Goal: Check status: Check status

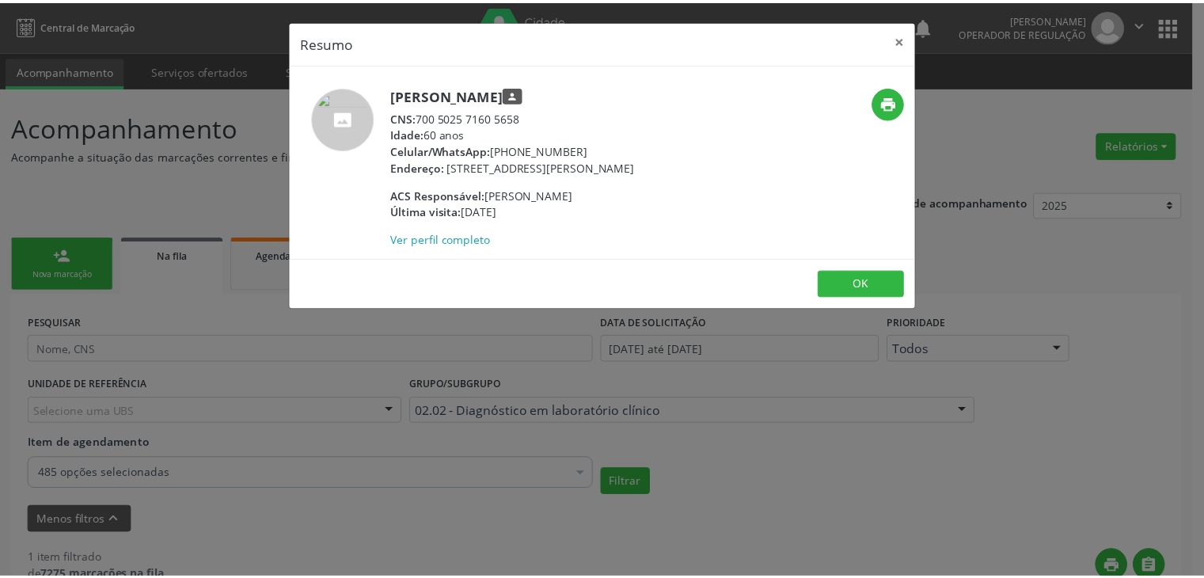
scroll to position [187, 0]
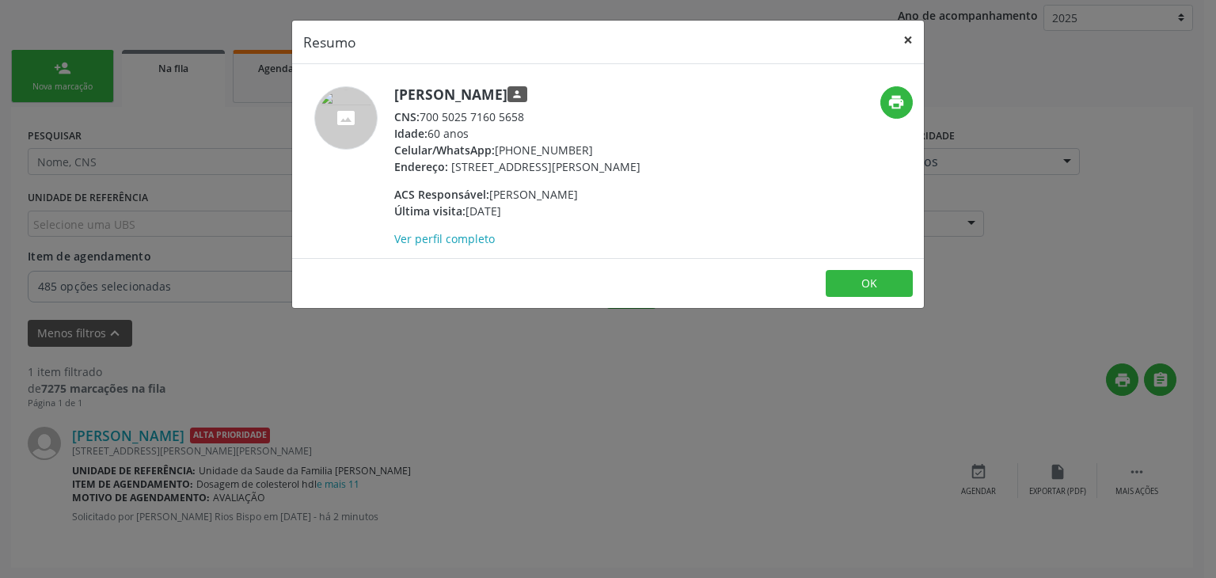
click at [902, 32] on button "×" at bounding box center [908, 40] width 32 height 39
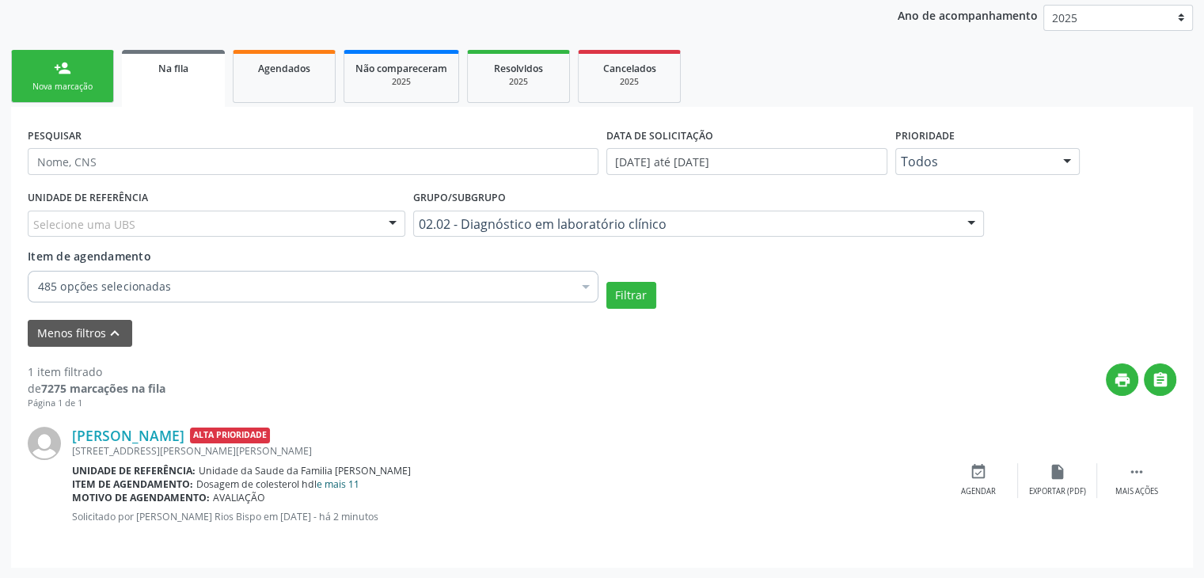
click at [347, 488] on link "e mais 11" at bounding box center [338, 483] width 43 height 13
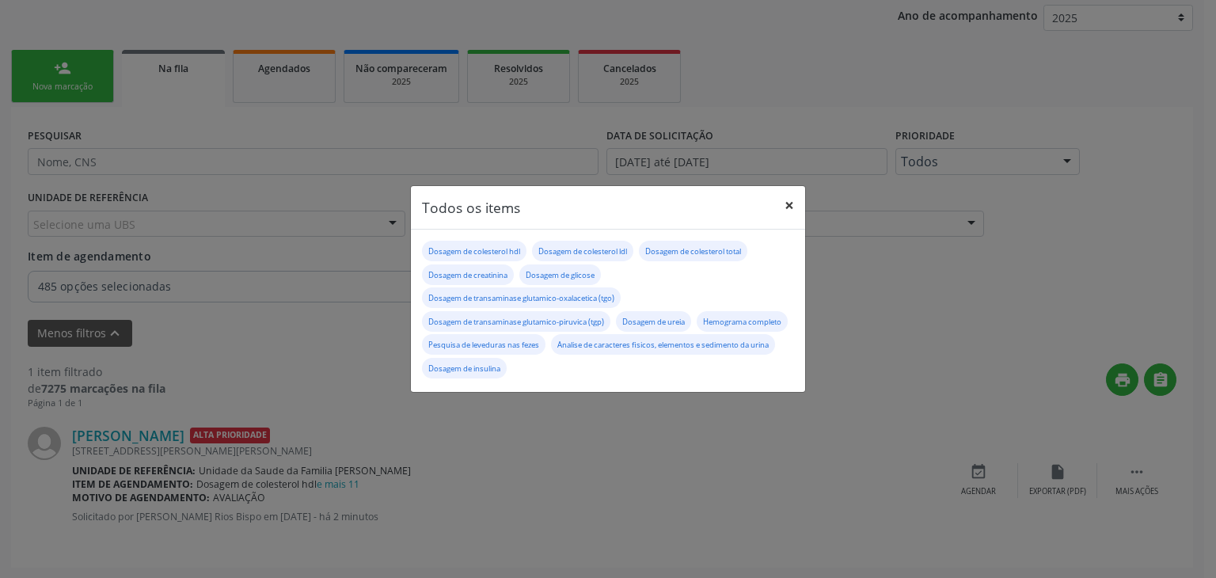
click at [790, 199] on button "×" at bounding box center [789, 205] width 32 height 39
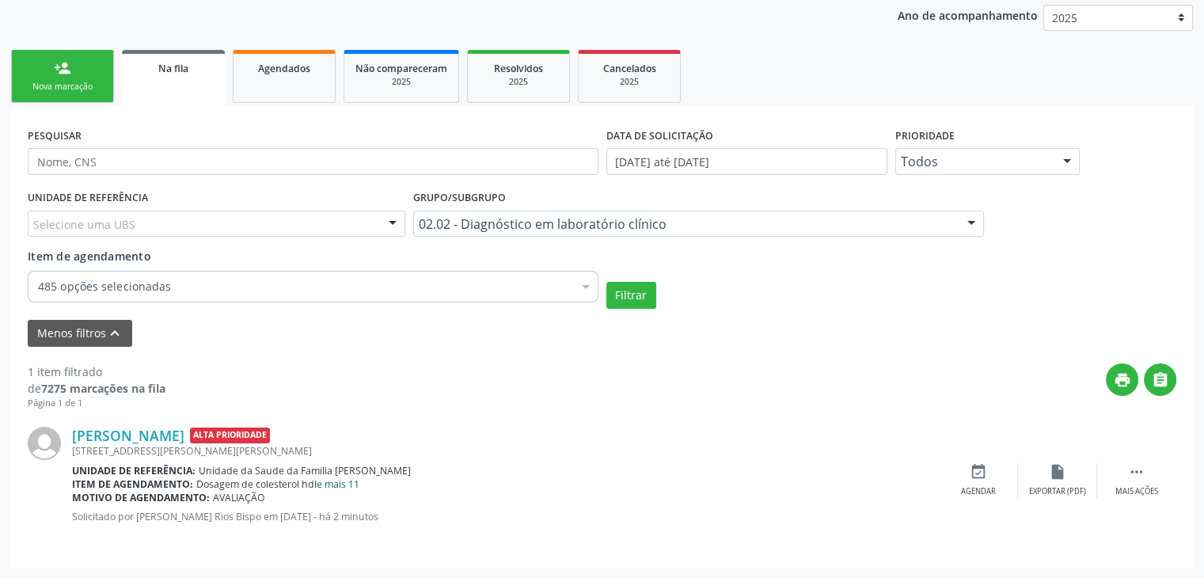
click at [345, 484] on link "e mais 11" at bounding box center [338, 483] width 43 height 13
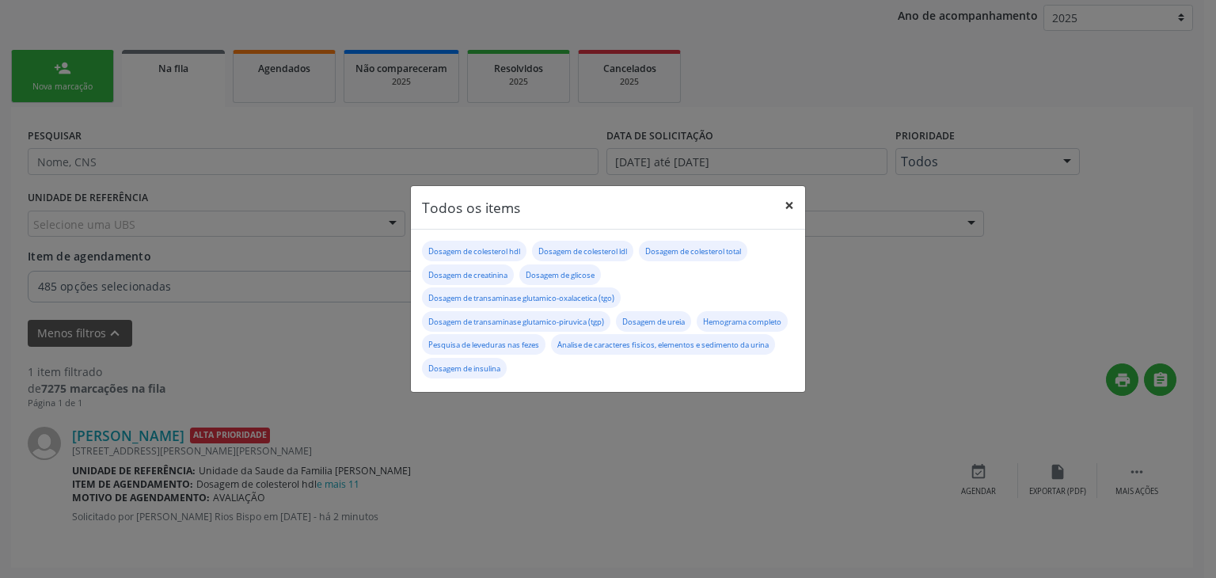
click at [792, 203] on button "×" at bounding box center [789, 205] width 32 height 39
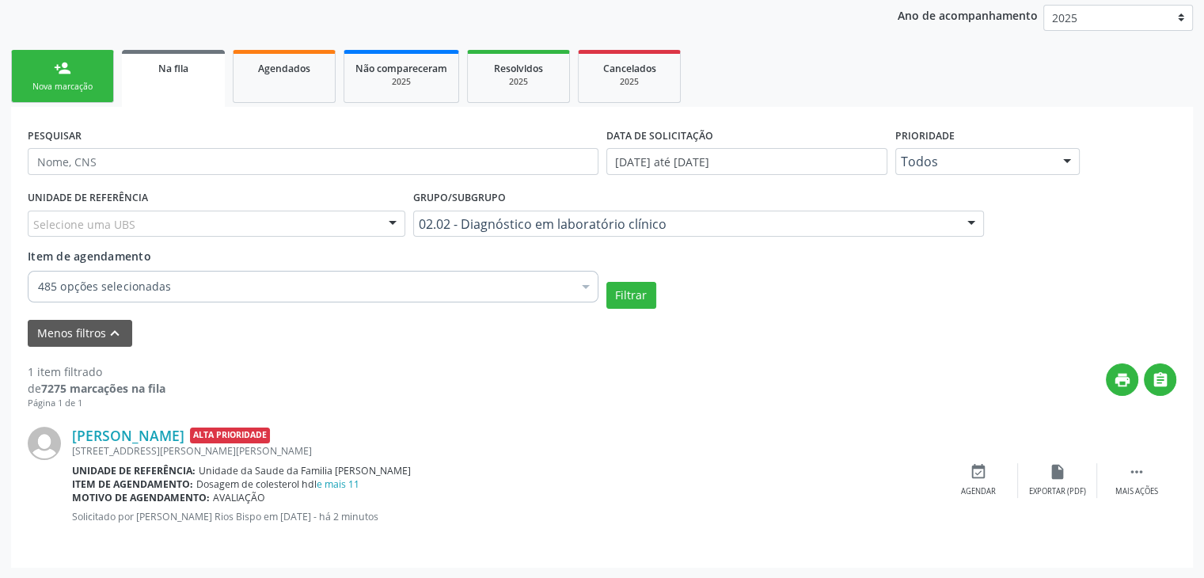
click at [362, 481] on div "Item de agendamento: Dosagem de colesterol hdl e mais 11" at bounding box center [505, 483] width 867 height 13
click at [354, 484] on link "e mais 11" at bounding box center [338, 483] width 43 height 13
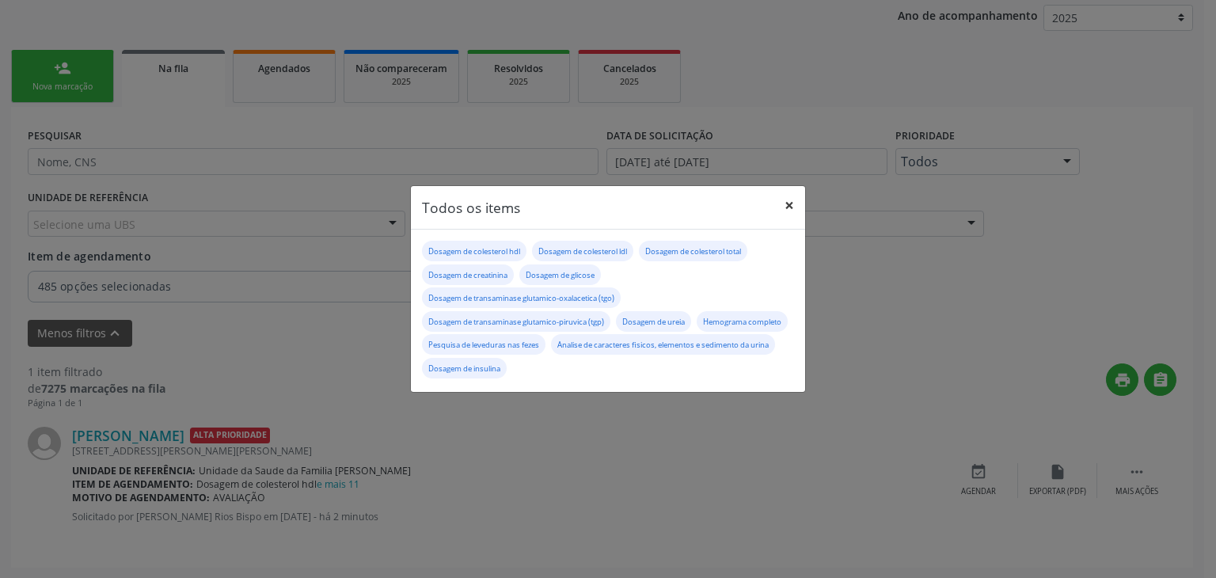
click at [780, 197] on button "×" at bounding box center [789, 205] width 32 height 39
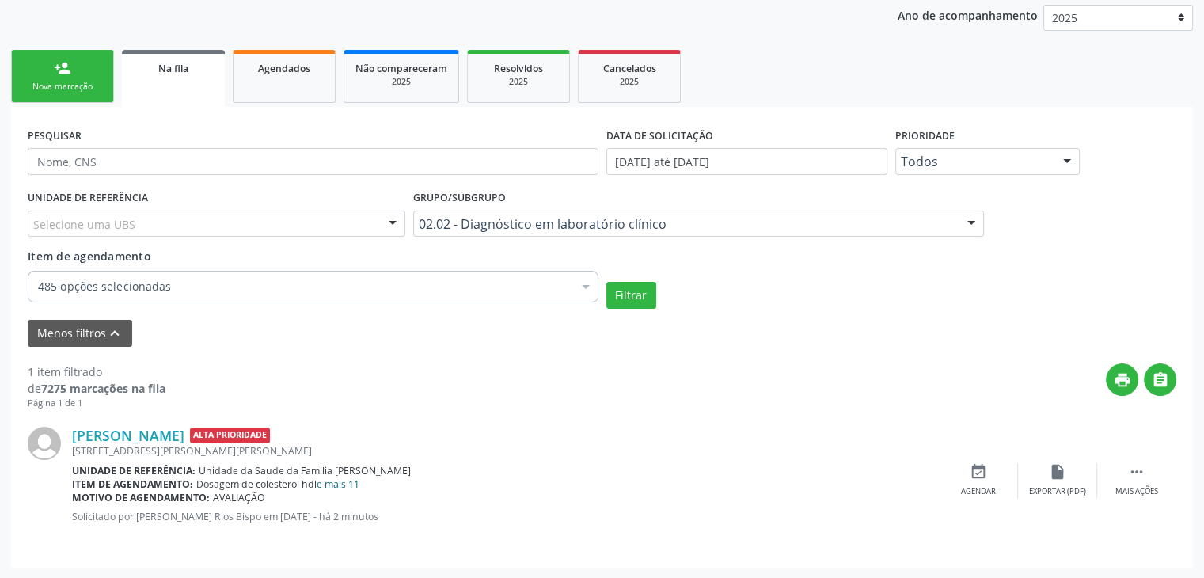
click at [355, 481] on link "e mais 11" at bounding box center [338, 483] width 43 height 13
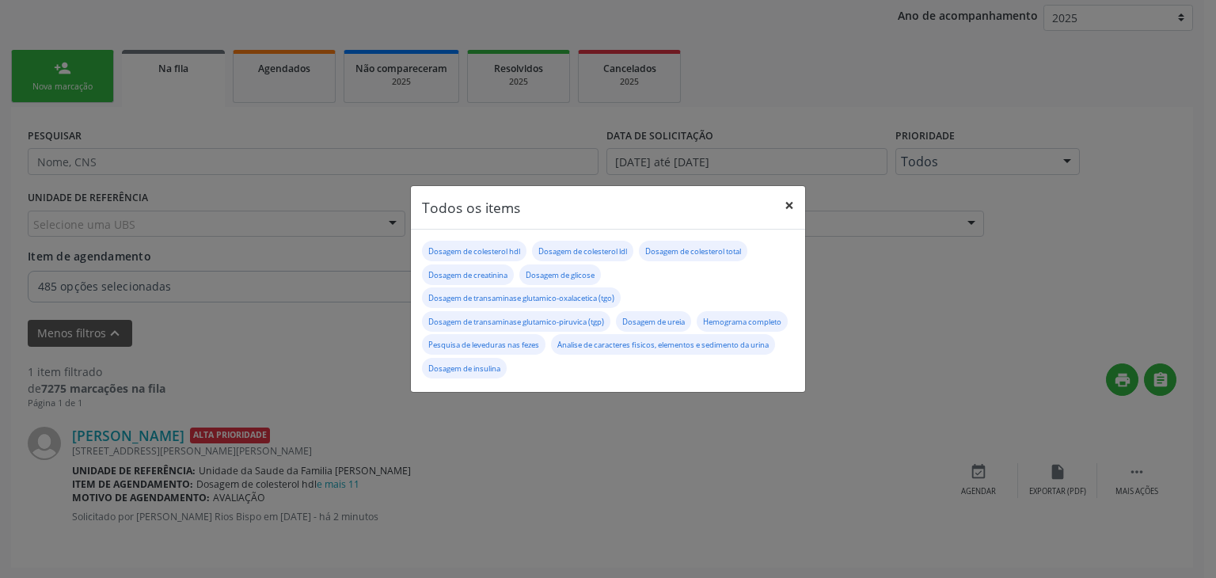
click at [791, 203] on button "×" at bounding box center [789, 205] width 32 height 39
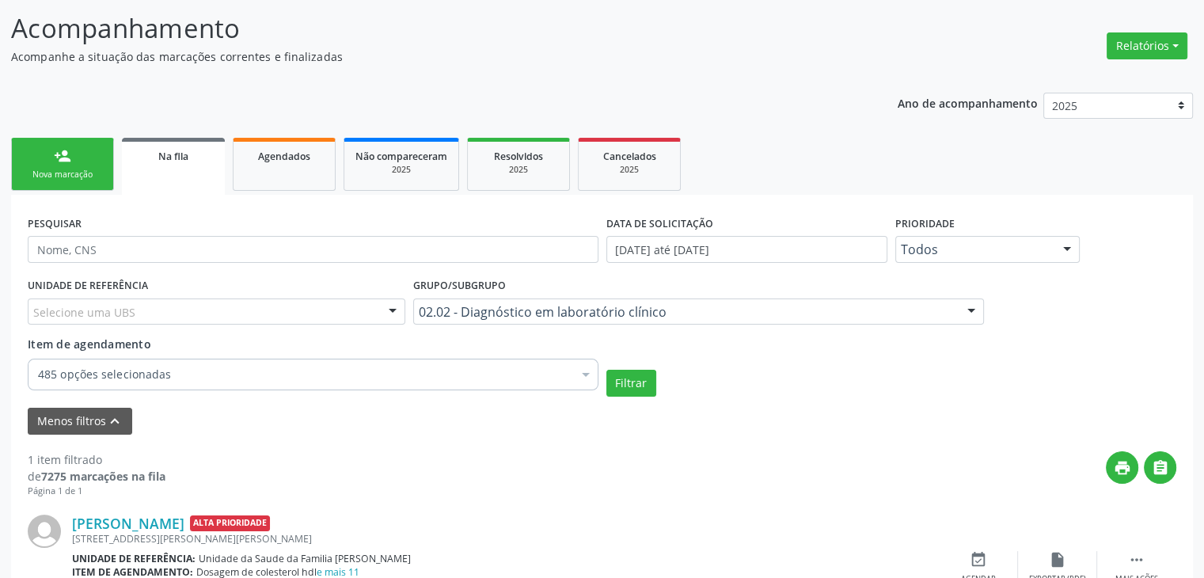
scroll to position [0, 0]
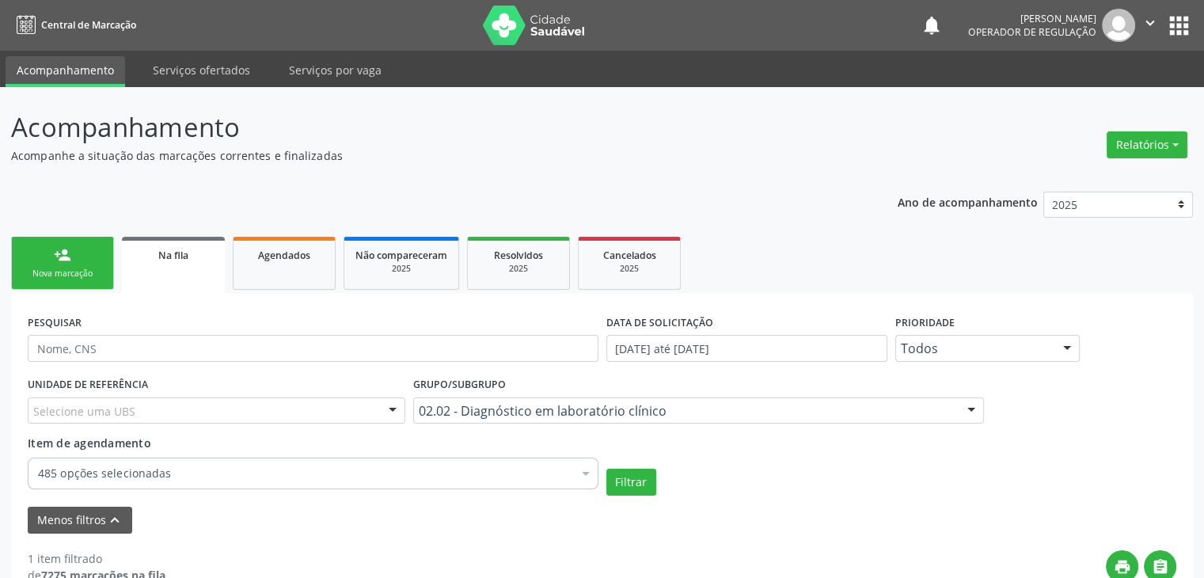
click at [146, 426] on div "UNIDADE DE REFERÊNCIA Selecione uma UBS Todas as UBS Unidade de Saude da Famili…" at bounding box center [217, 404] width 386 height 62
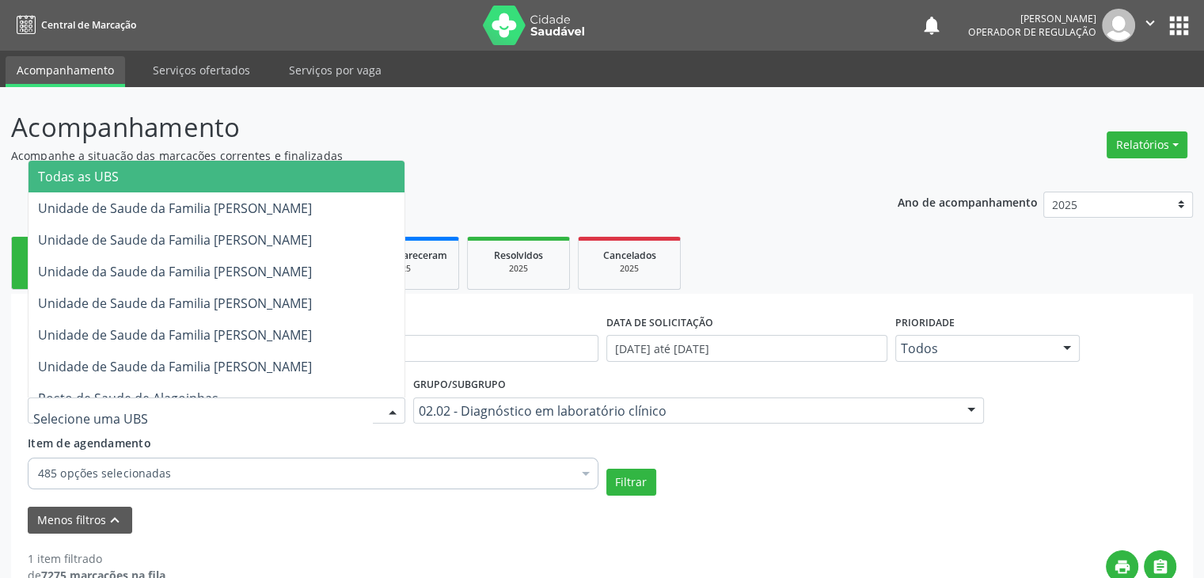
click at [146, 416] on div at bounding box center [217, 410] width 378 height 27
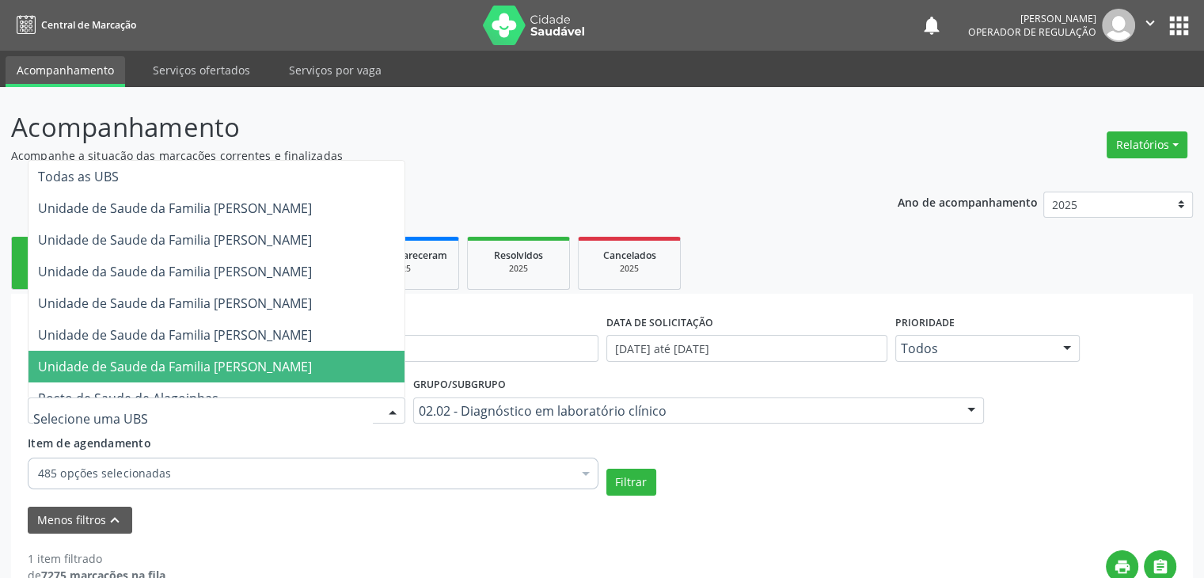
click at [163, 359] on span "Unidade de Saude da Familia [PERSON_NAME]" at bounding box center [175, 366] width 274 height 17
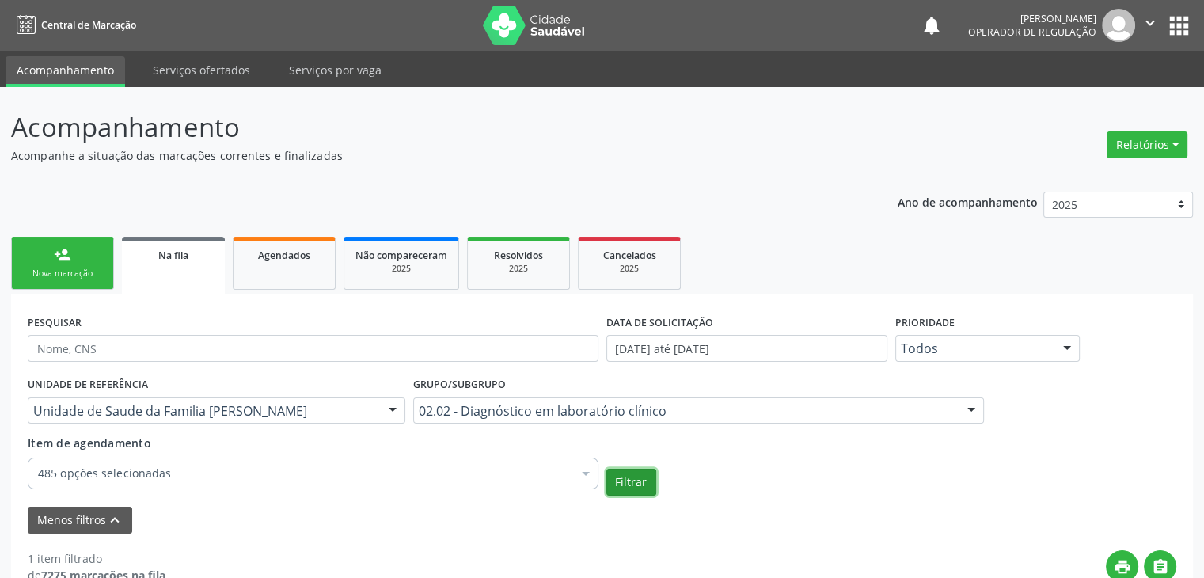
click at [629, 477] on button "Filtrar" at bounding box center [631, 482] width 50 height 27
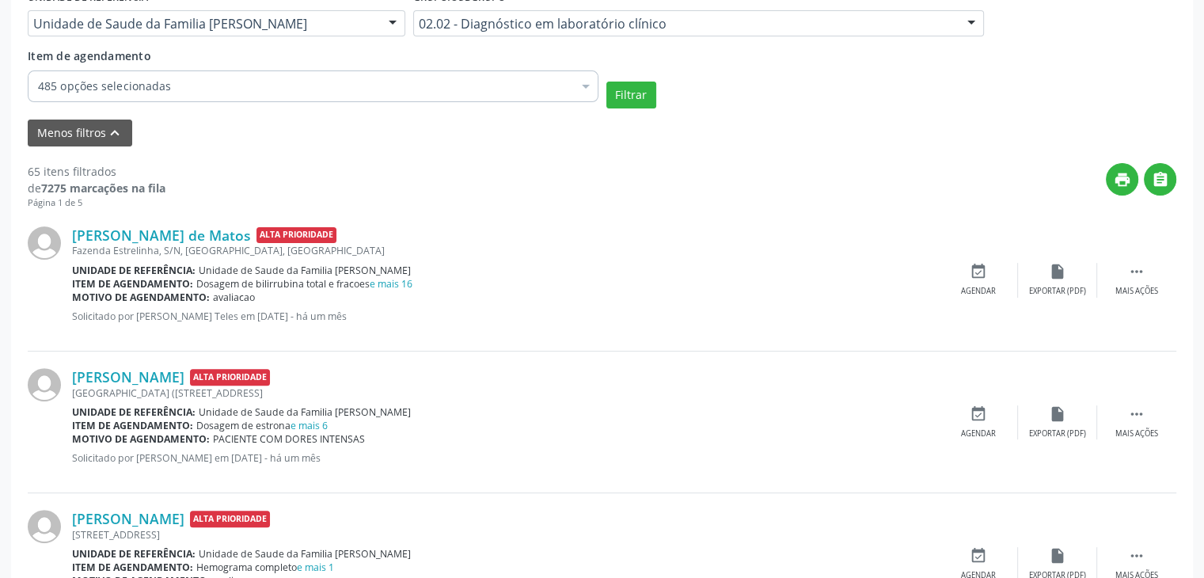
scroll to position [400, 0]
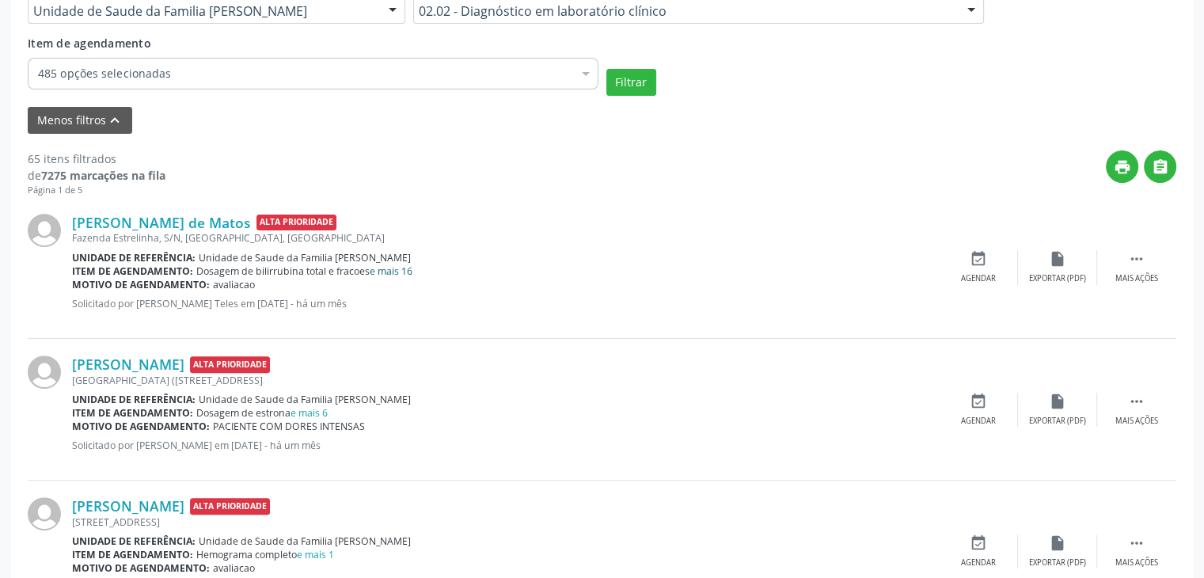
click at [386, 269] on link "e mais 16" at bounding box center [391, 270] width 43 height 13
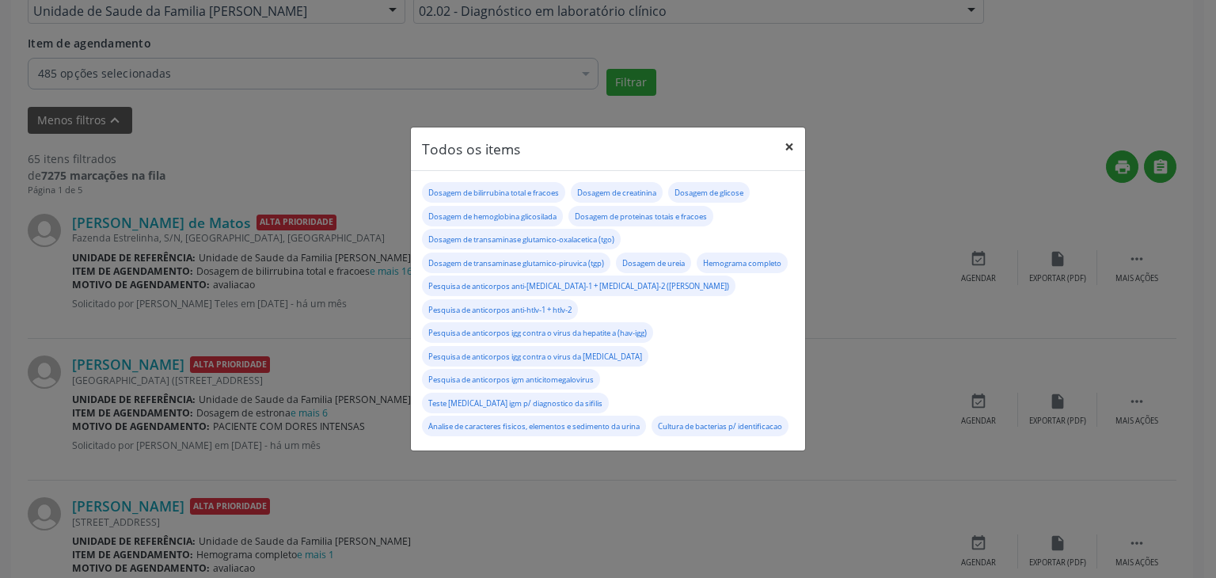
click at [796, 156] on button "×" at bounding box center [789, 146] width 32 height 39
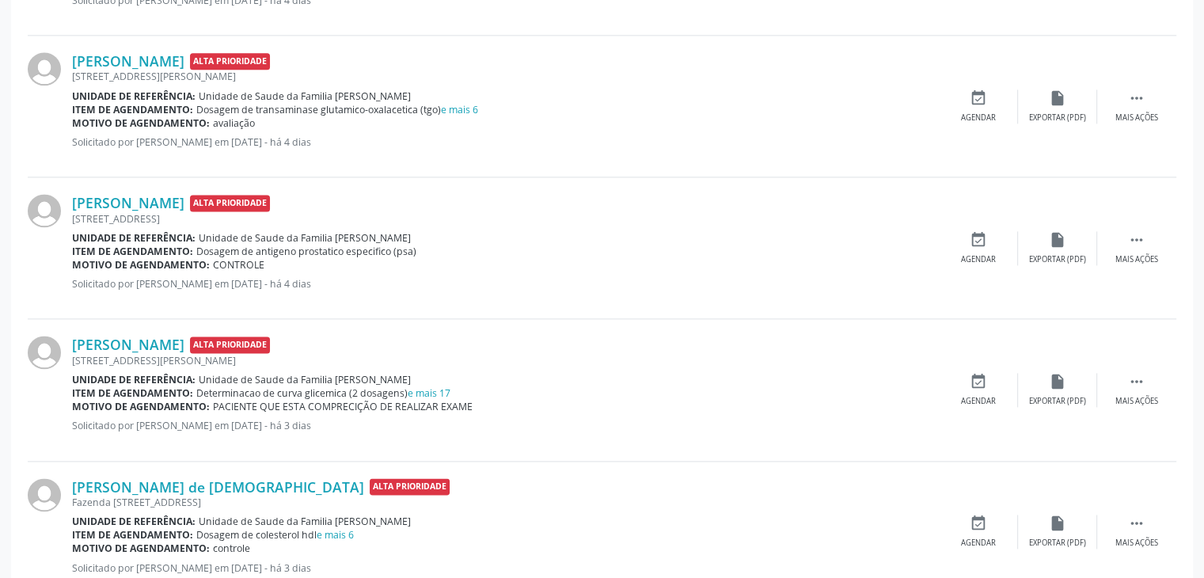
scroll to position [2215, 0]
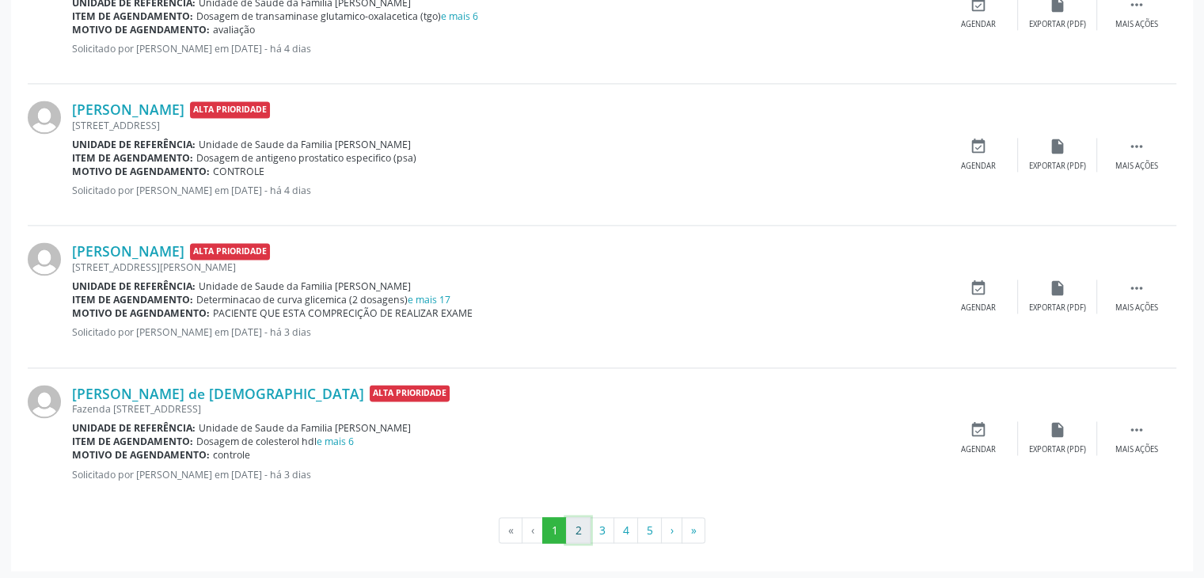
click at [576, 525] on button "2" at bounding box center [578, 530] width 25 height 27
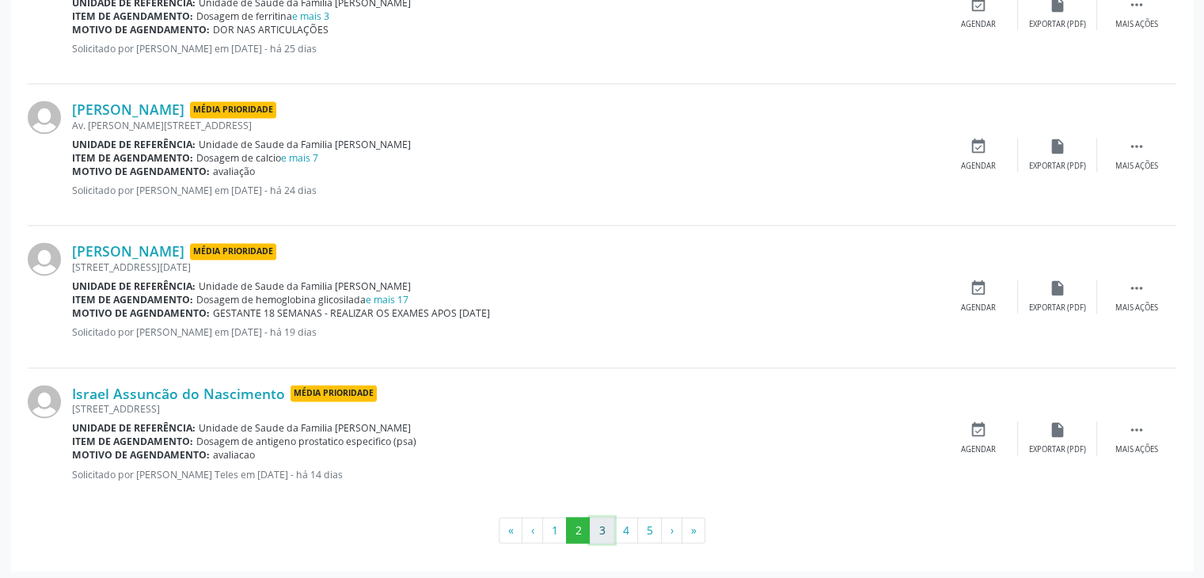
click at [605, 521] on button "3" at bounding box center [602, 530] width 25 height 27
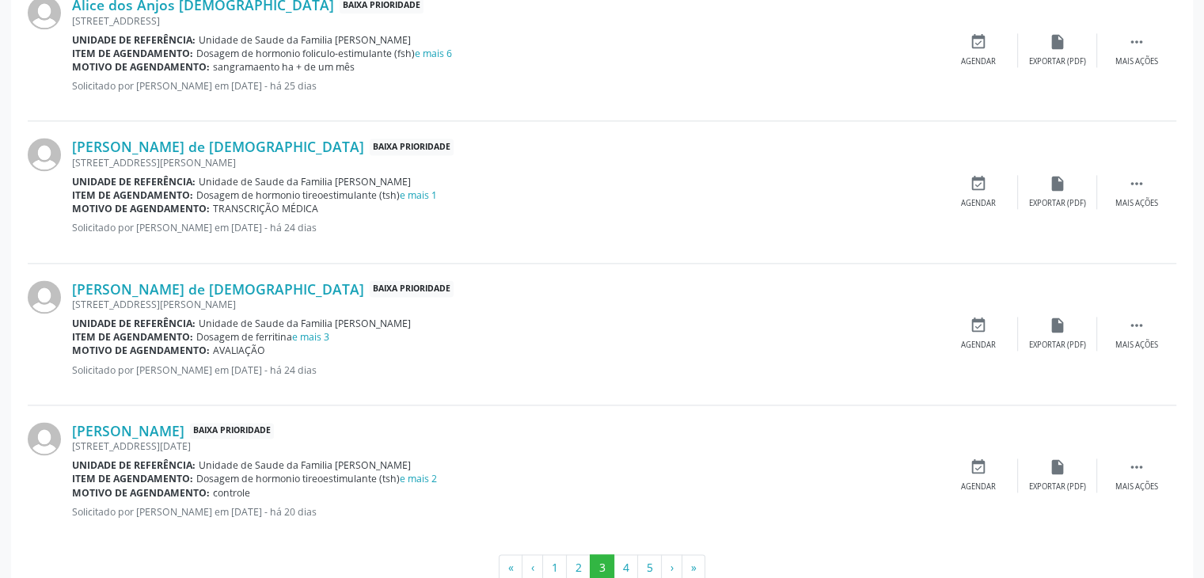
scroll to position [2229, 0]
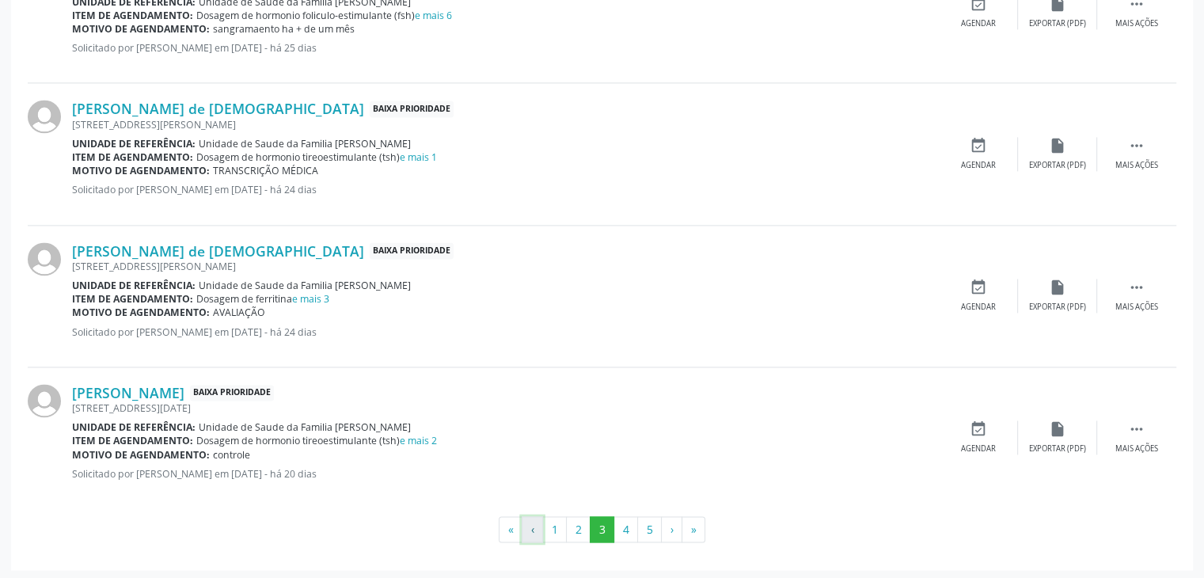
click at [525, 526] on button "‹" at bounding box center [532, 529] width 21 height 27
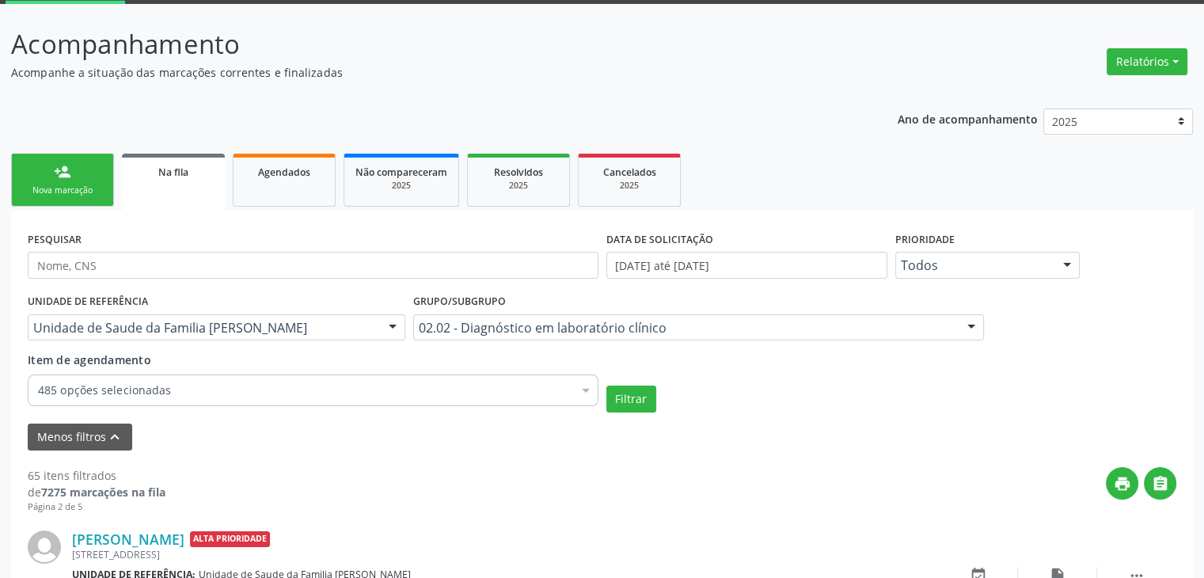
scroll to position [2215, 0]
